Goal: Navigation & Orientation: Find specific page/section

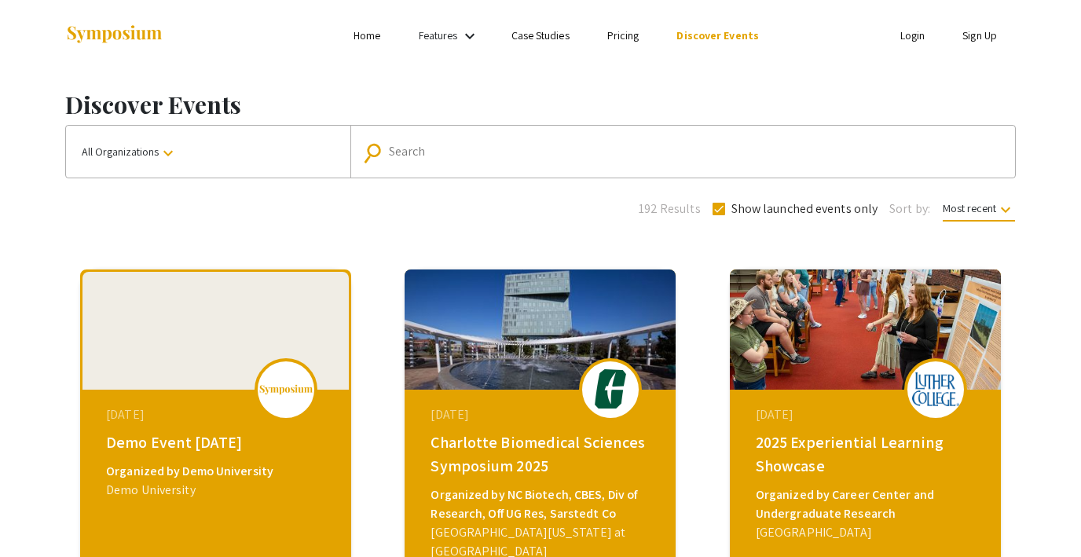
click at [919, 35] on link "Login" at bounding box center [912, 35] width 25 height 14
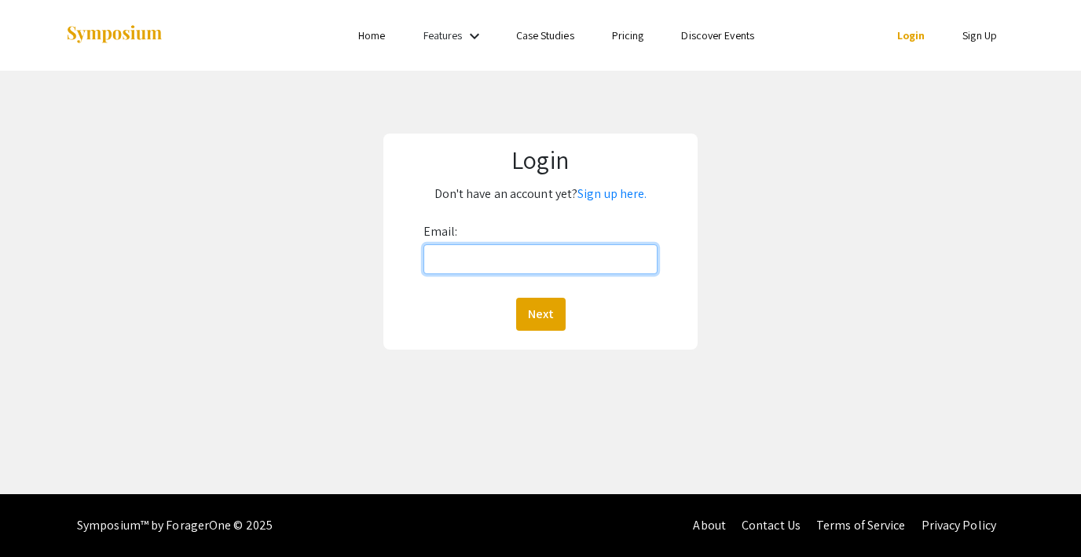
click at [479, 266] on input "Email:" at bounding box center [540, 259] width 234 height 30
type input "[EMAIL_ADDRESS][DOMAIN_NAME]"
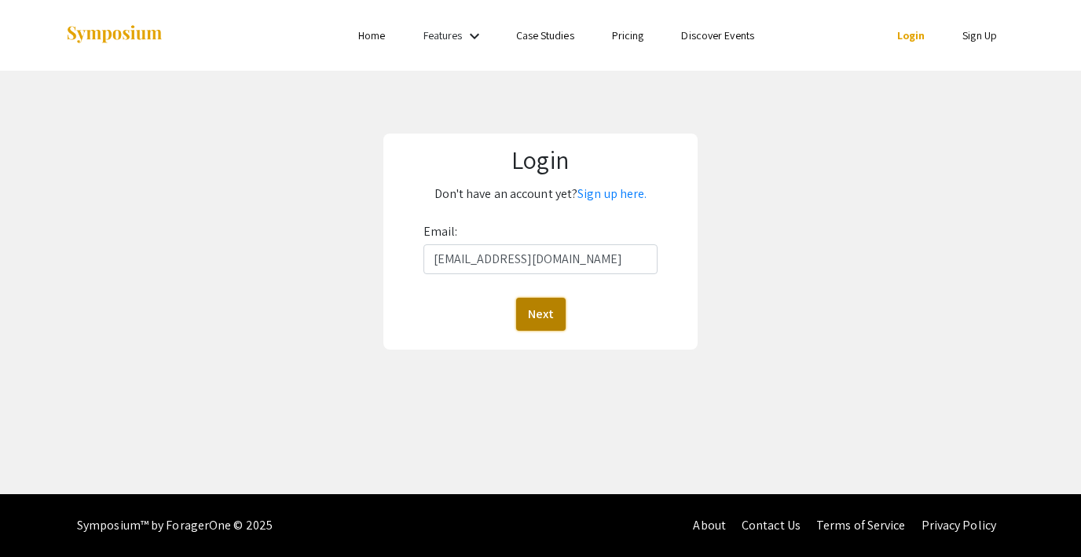
click at [531, 321] on button "Next" at bounding box center [540, 314] width 49 height 33
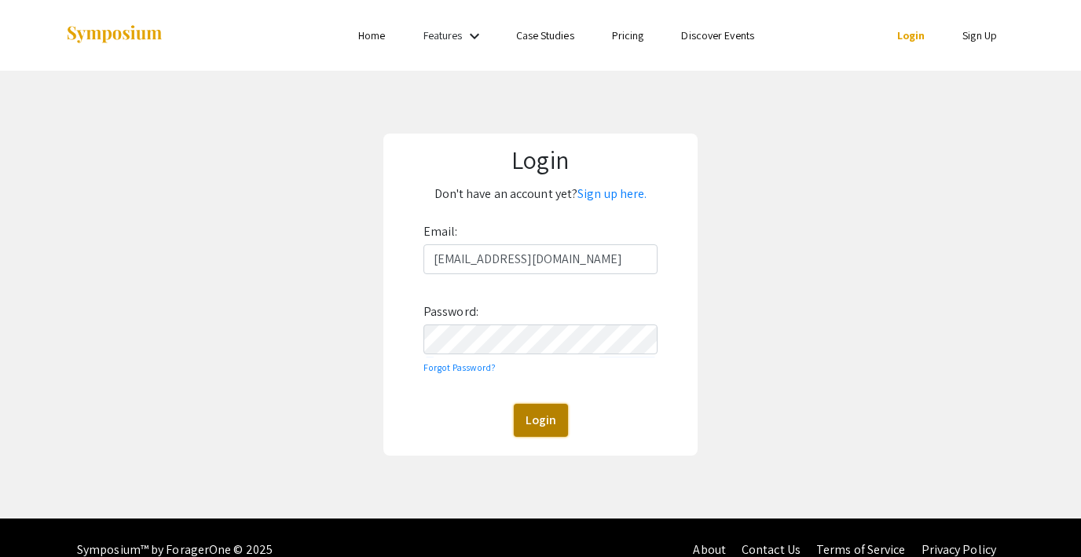
click at [545, 419] on button "Login" at bounding box center [541, 420] width 54 height 33
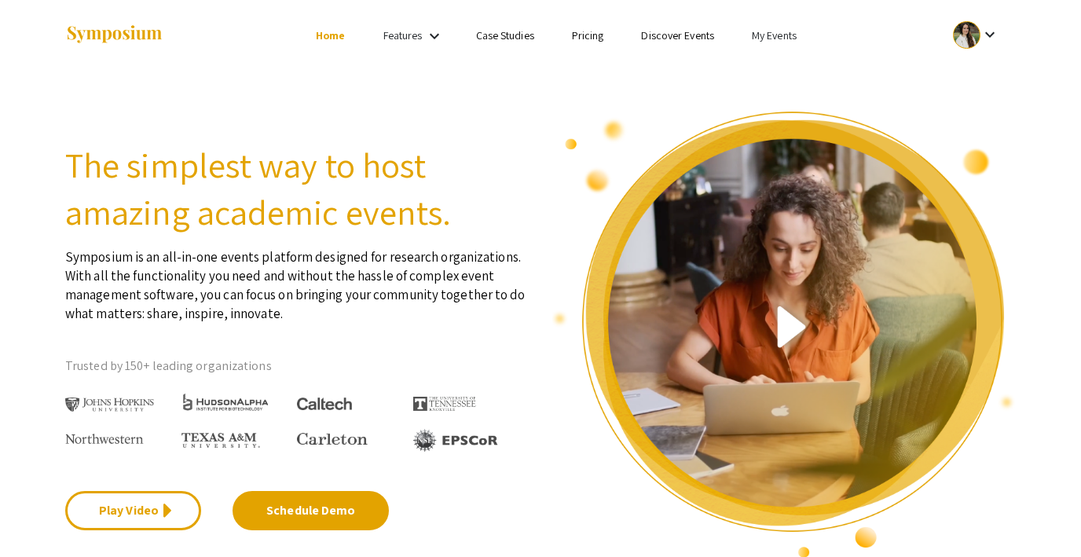
click at [778, 35] on link "My Events" at bounding box center [774, 35] width 45 height 14
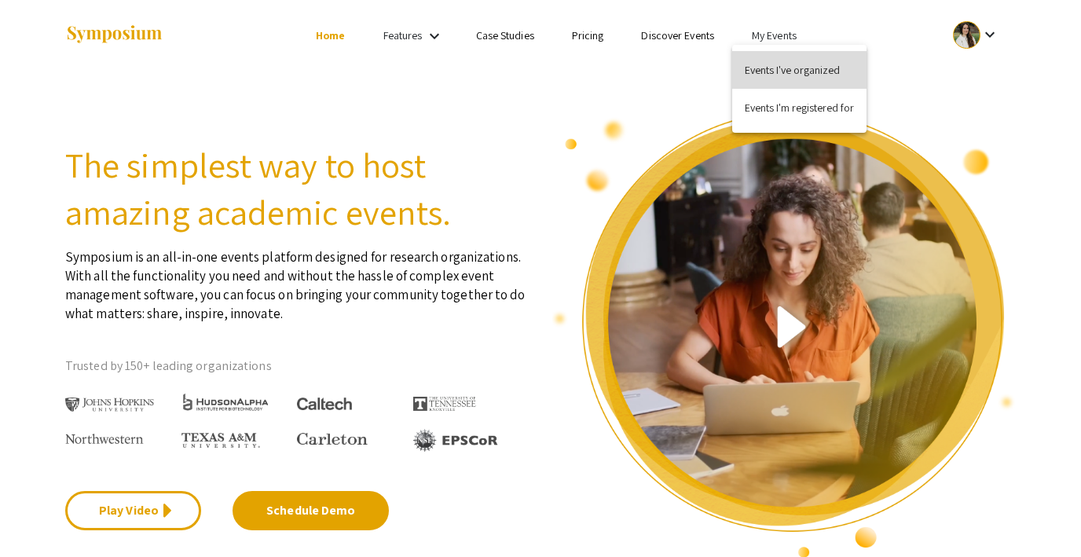
click at [779, 67] on button "Events I've organized" at bounding box center [799, 70] width 134 height 38
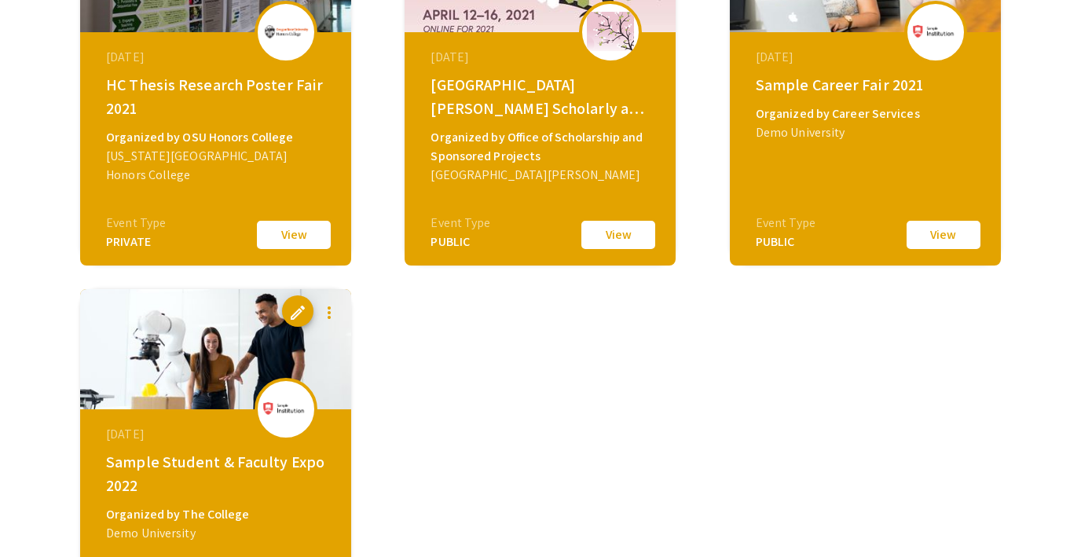
scroll to position [3504, 0]
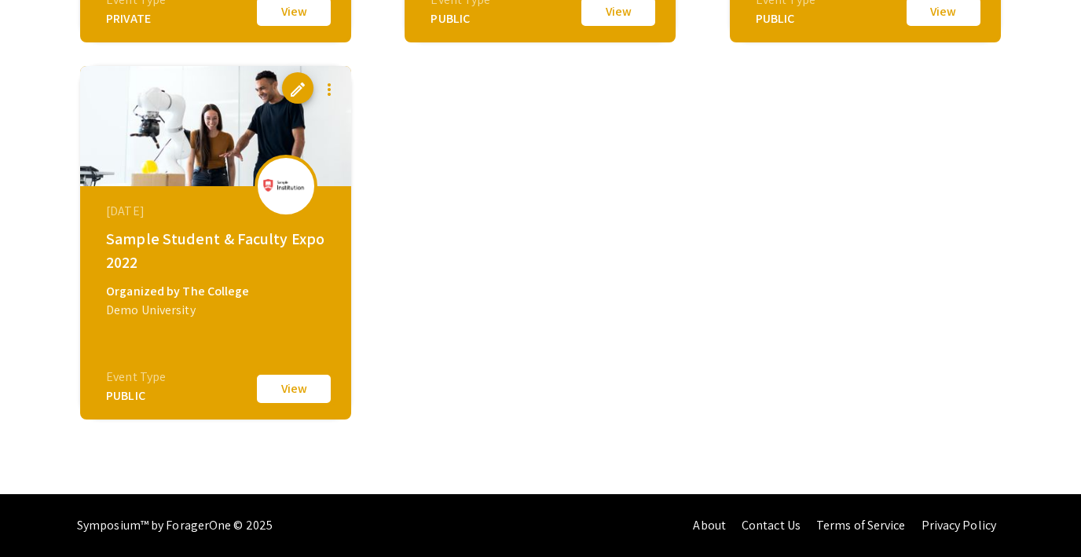
click at [312, 384] on button "View" at bounding box center [294, 388] width 79 height 33
